Goal: Transaction & Acquisition: Purchase product/service

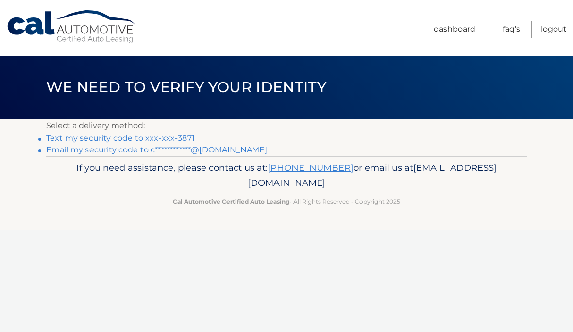
click at [72, 137] on link "Text my security code to xxx-xxx-3871" at bounding box center [120, 137] width 149 height 9
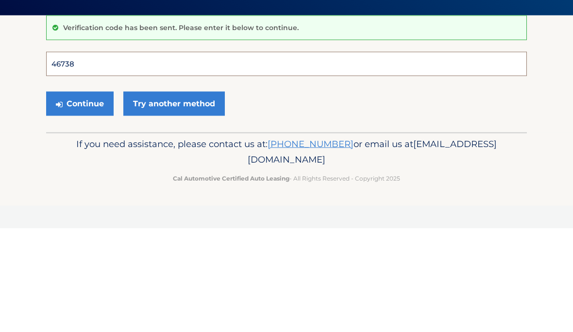
type input "467380"
click at [80, 195] on button "Continue" at bounding box center [79, 207] width 67 height 24
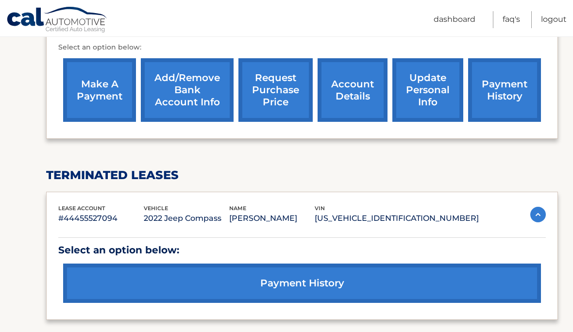
scroll to position [346, 0]
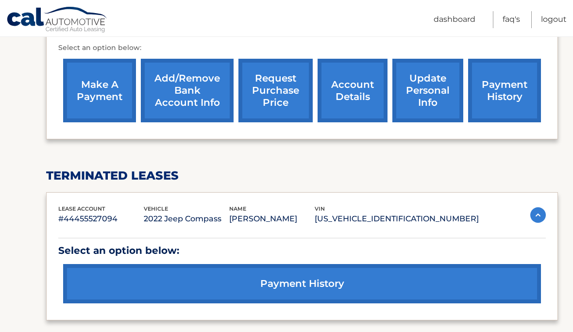
click at [524, 207] on div "lease account #44455527094 vehicle 2022 Jeep Compass name [PERSON_NAME] vin [US…" at bounding box center [301, 215] width 487 height 22
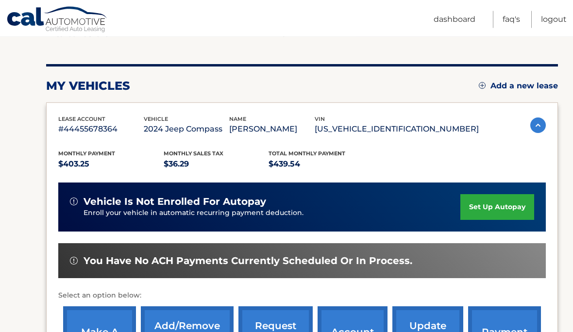
click at [535, 129] on img at bounding box center [538, 126] width 16 height 16
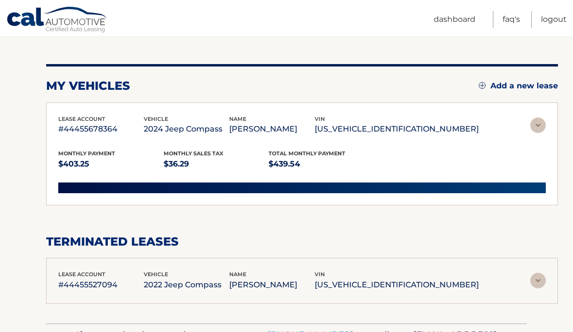
scroll to position [61, 0]
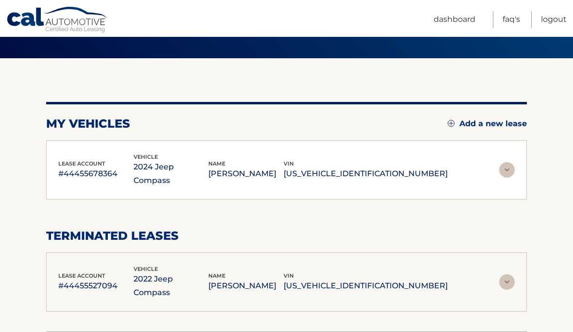
click at [37, 197] on section "my vehicles Add a new lease lease account #44455678364 vehicle 2024 Jeep Compas…" at bounding box center [286, 194] width 573 height 273
click at [509, 162] on img at bounding box center [507, 170] width 16 height 16
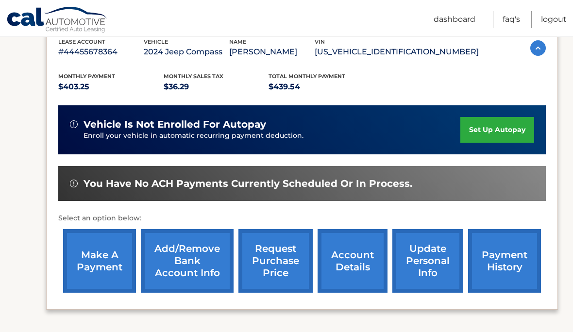
scroll to position [182, 0]
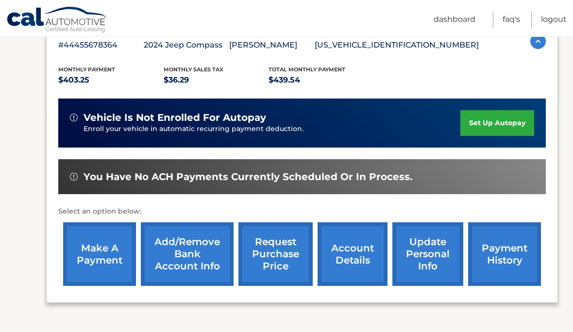
click at [95, 244] on link "make a payment" at bounding box center [99, 254] width 73 height 64
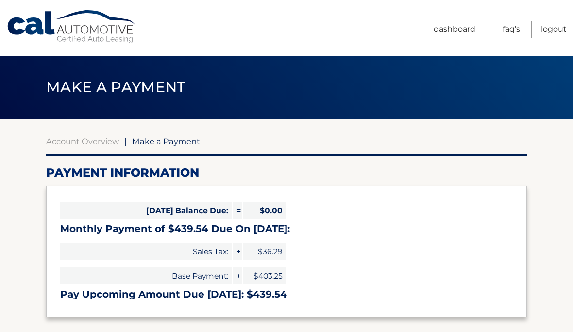
select select "NjhiNzlmNGUtMzRlMi00ZWFlLTliYzgtYTQyNGZkNmU2Mjc0"
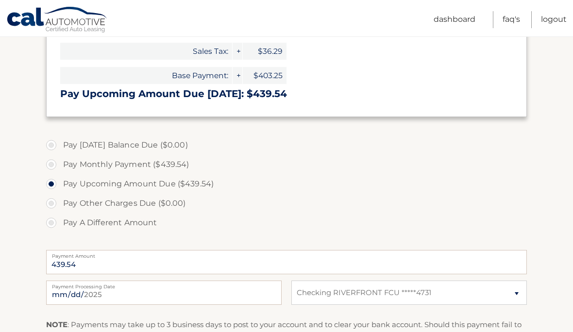
scroll to position [232, 0]
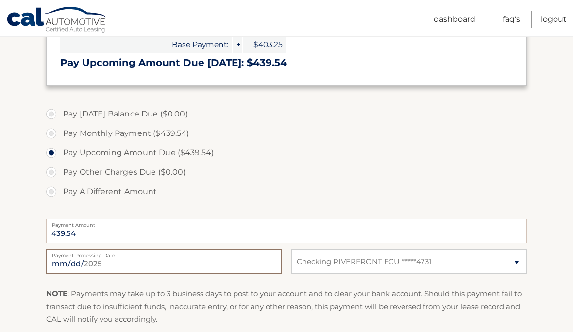
click at [228, 265] on input "2025-08-22" at bounding box center [163, 261] width 235 height 24
type input "2025-09-01"
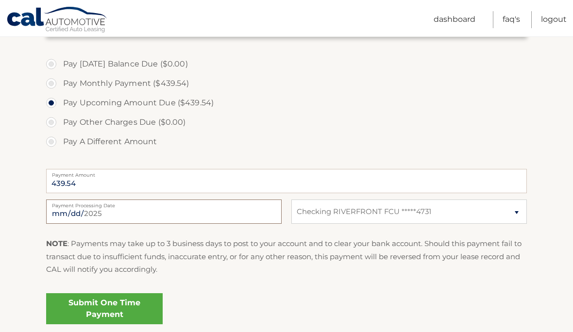
scroll to position [302, 0]
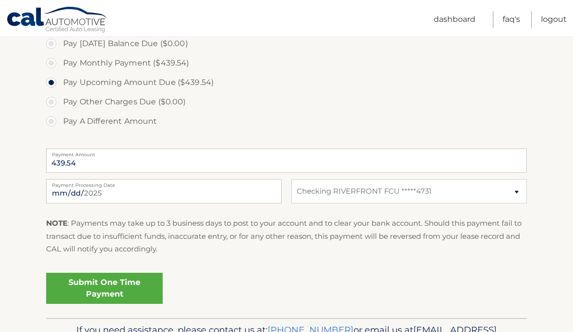
click at [95, 295] on link "Submit One Time Payment" at bounding box center [104, 288] width 116 height 31
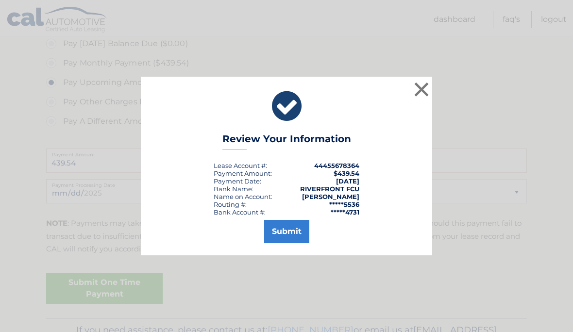
click at [294, 243] on button "Submit" at bounding box center [286, 231] width 45 height 23
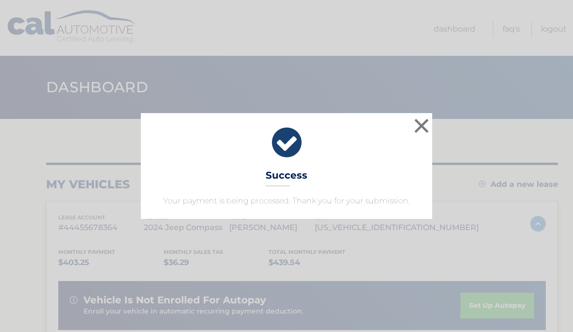
click at [422, 128] on button "×" at bounding box center [421, 125] width 19 height 19
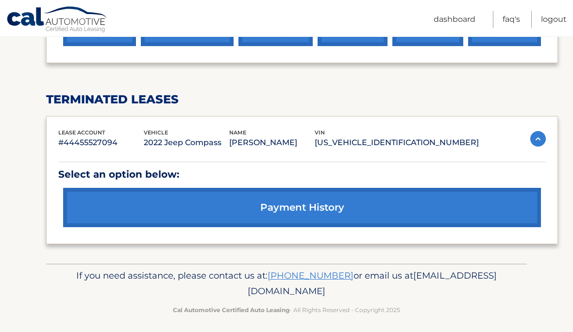
scroll to position [443, 0]
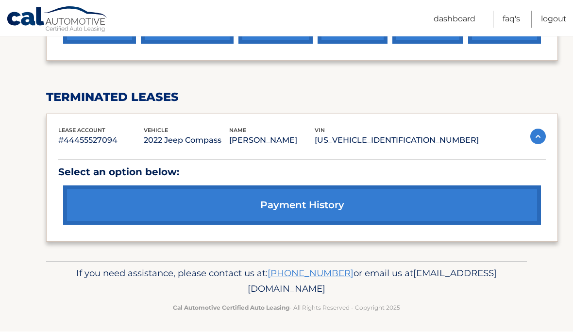
click at [425, 209] on link "payment history" at bounding box center [302, 205] width 478 height 39
click at [101, 207] on link "payment history" at bounding box center [302, 205] width 478 height 39
click at [536, 135] on img at bounding box center [538, 137] width 16 height 16
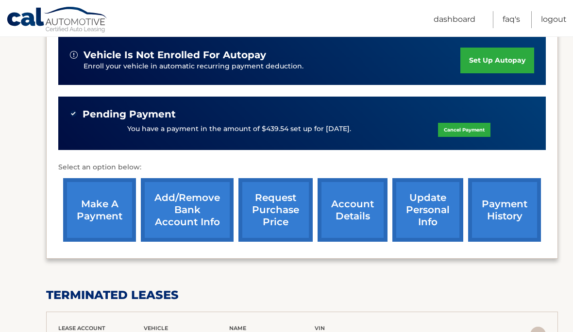
scroll to position [245, 0]
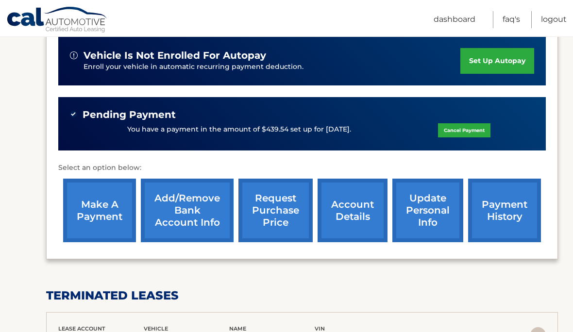
click at [289, 213] on link "request purchase price" at bounding box center [275, 211] width 74 height 64
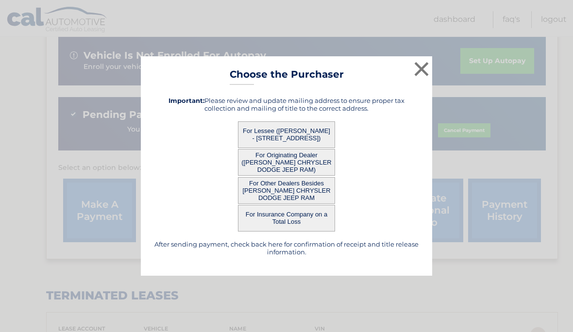
click at [305, 138] on button "For Lessee ([PERSON_NAME] - [STREET_ADDRESS])" at bounding box center [286, 134] width 97 height 27
click at [419, 64] on button "×" at bounding box center [421, 68] width 19 height 19
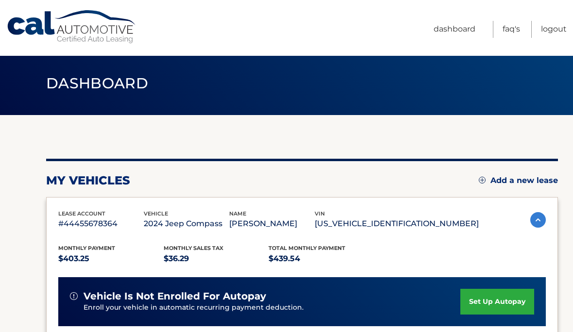
scroll to position [0, 0]
